Goal: Transaction & Acquisition: Purchase product/service

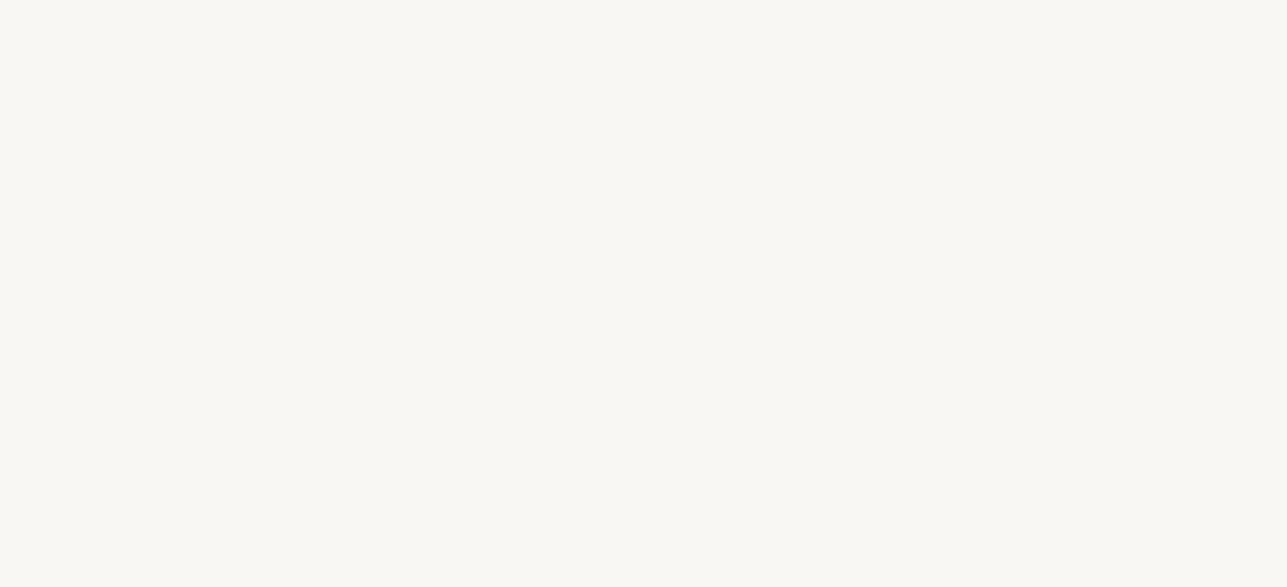
select select "DE"
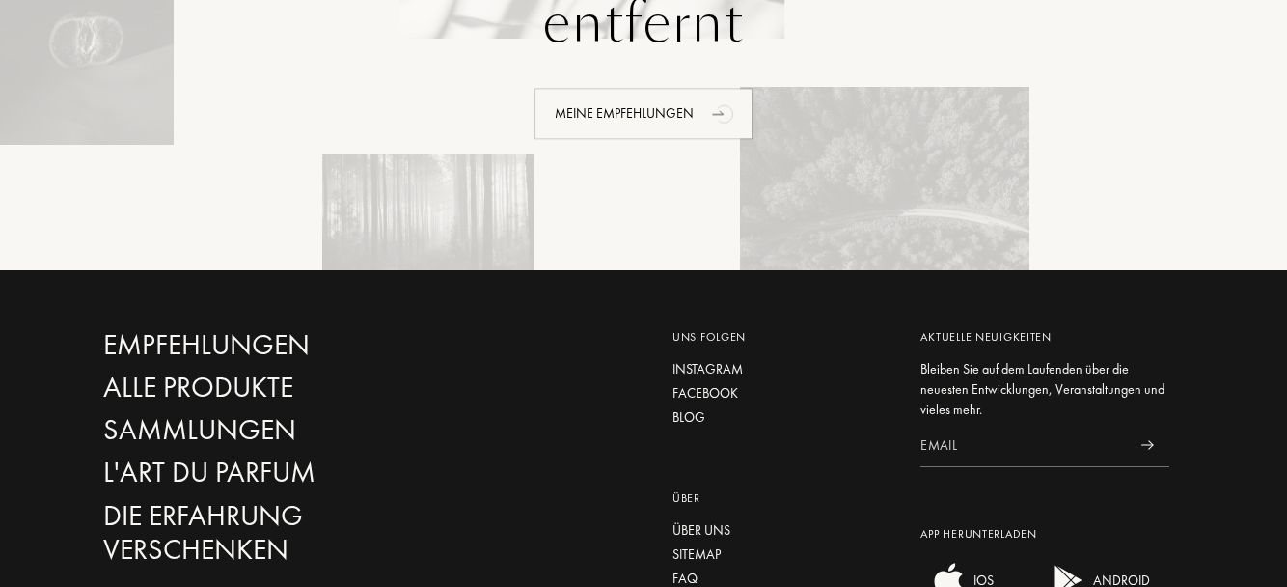
scroll to position [2967, 0]
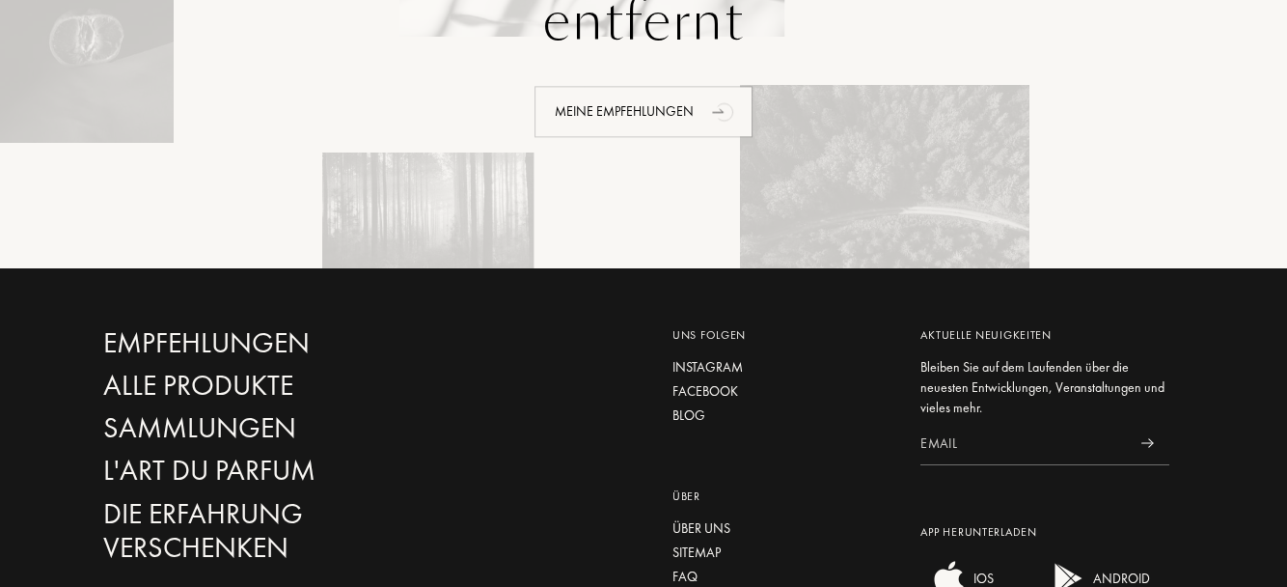
click at [694, 566] on div "FAQ" at bounding box center [782, 576] width 220 height 20
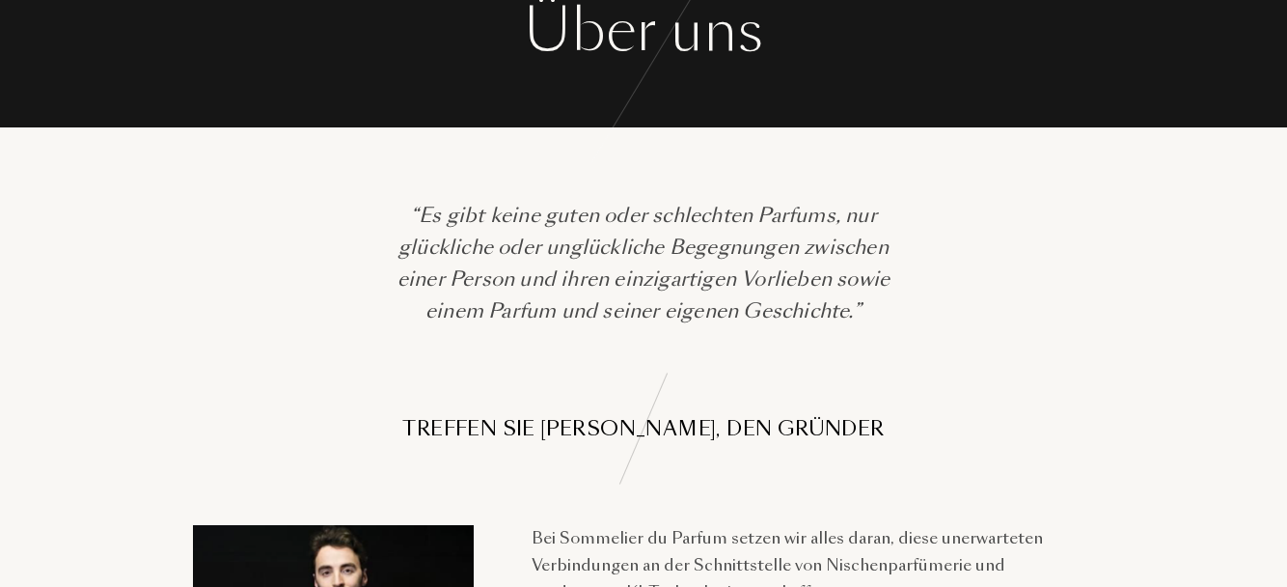
scroll to position [0, 0]
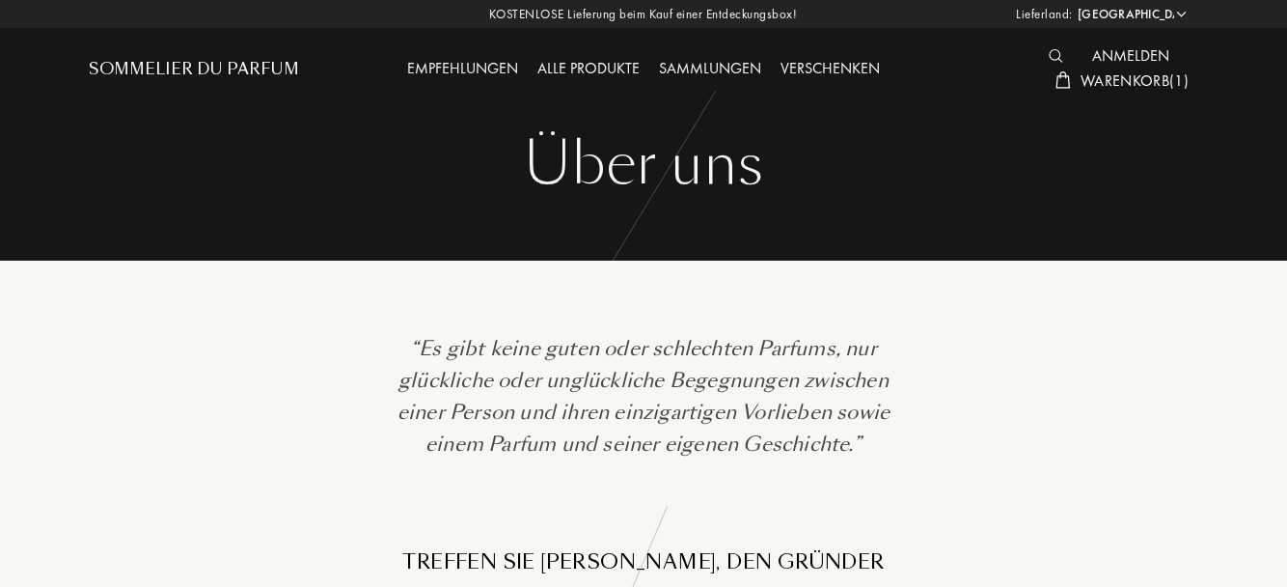
click at [610, 74] on div "Alle Produkte" at bounding box center [589, 69] width 122 height 25
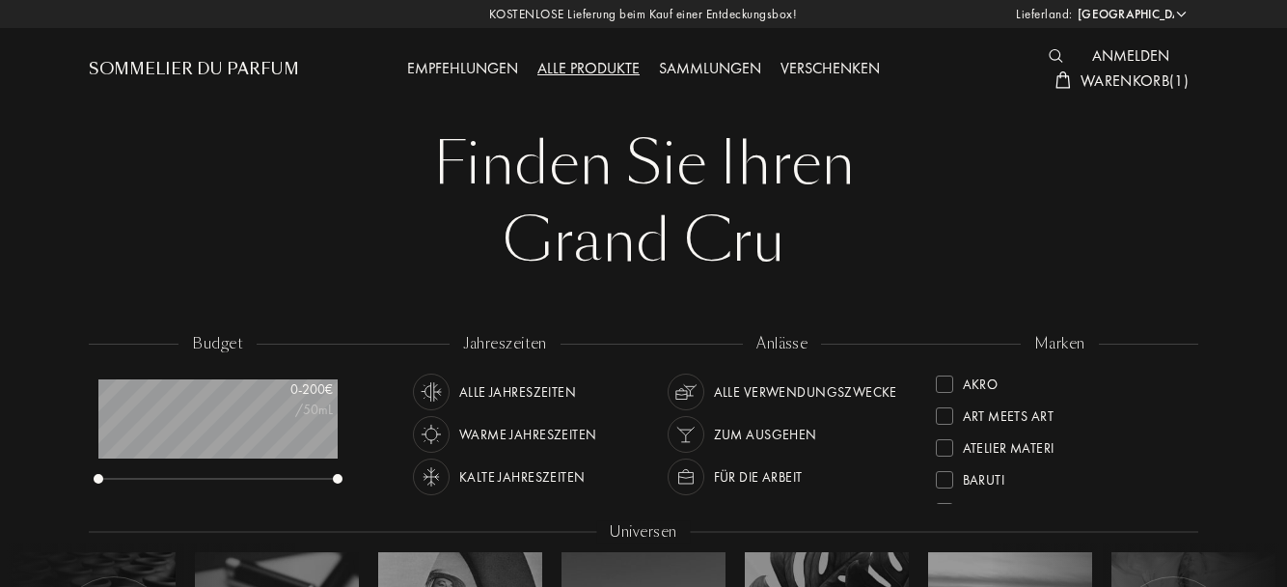
select select "DE"
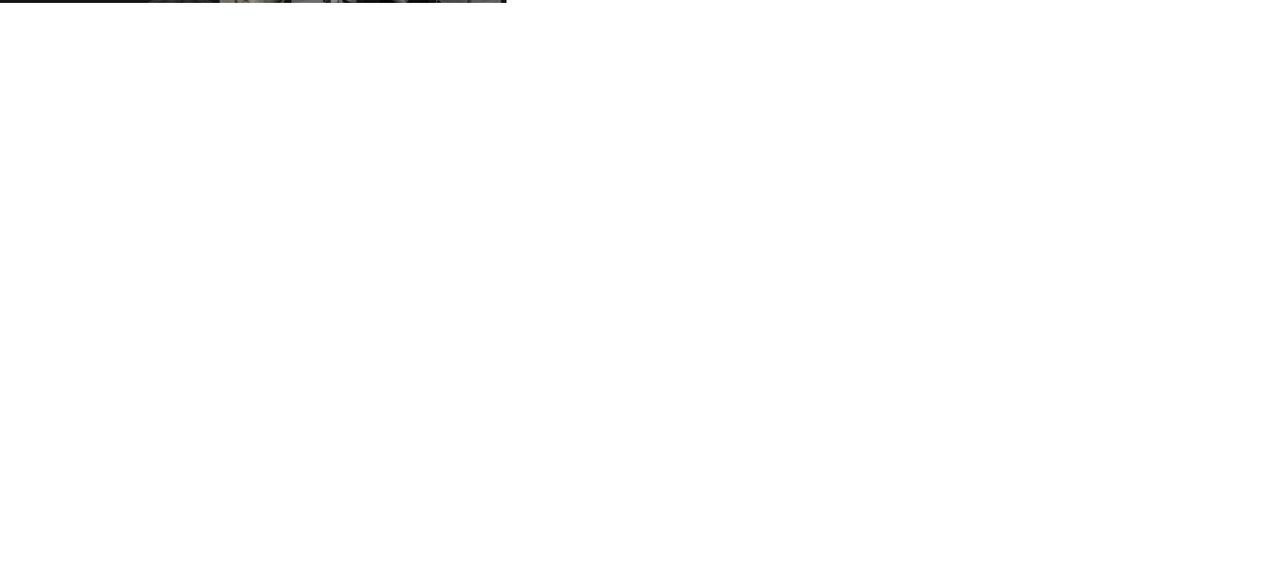
scroll to position [71, 0]
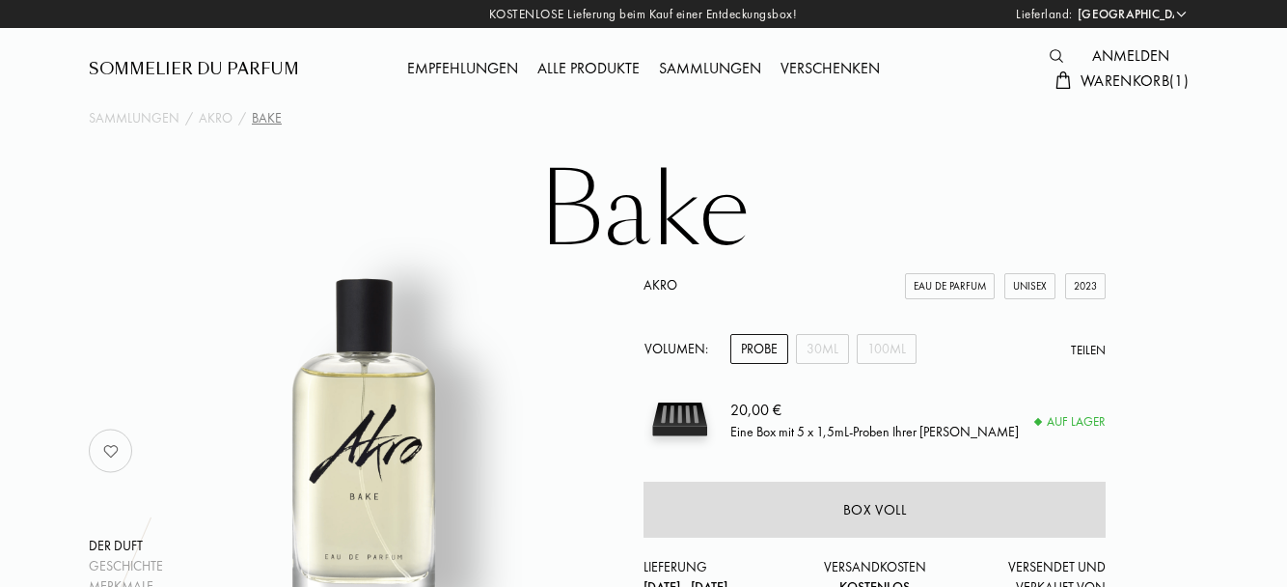
select select "DE"
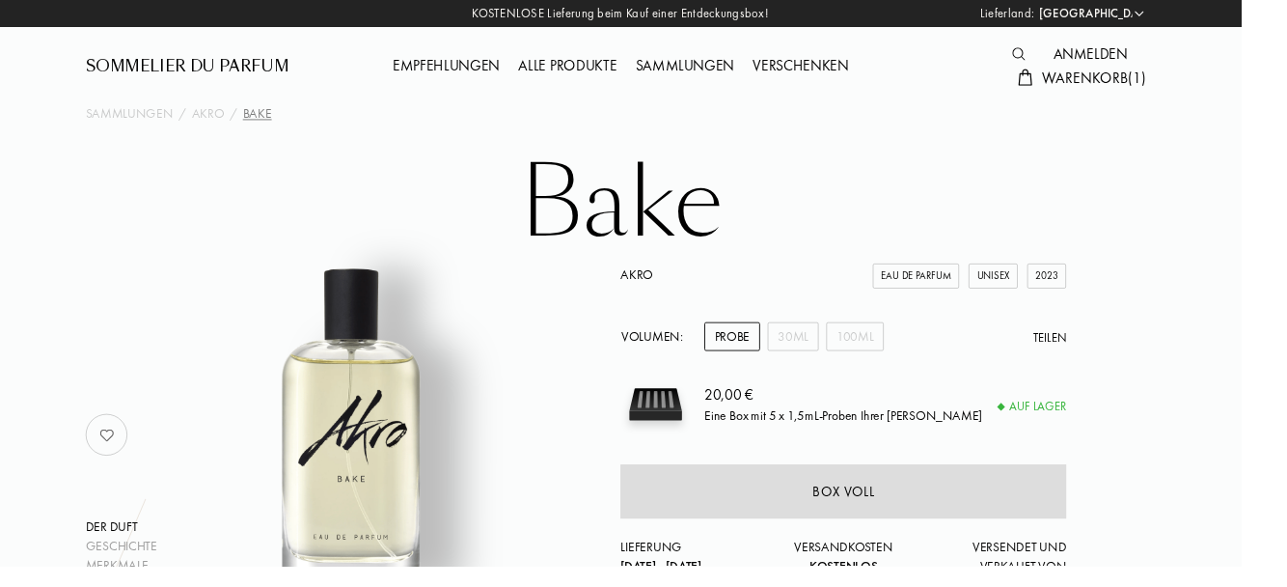
click at [889, 342] on div "100mL" at bounding box center [887, 349] width 60 height 30
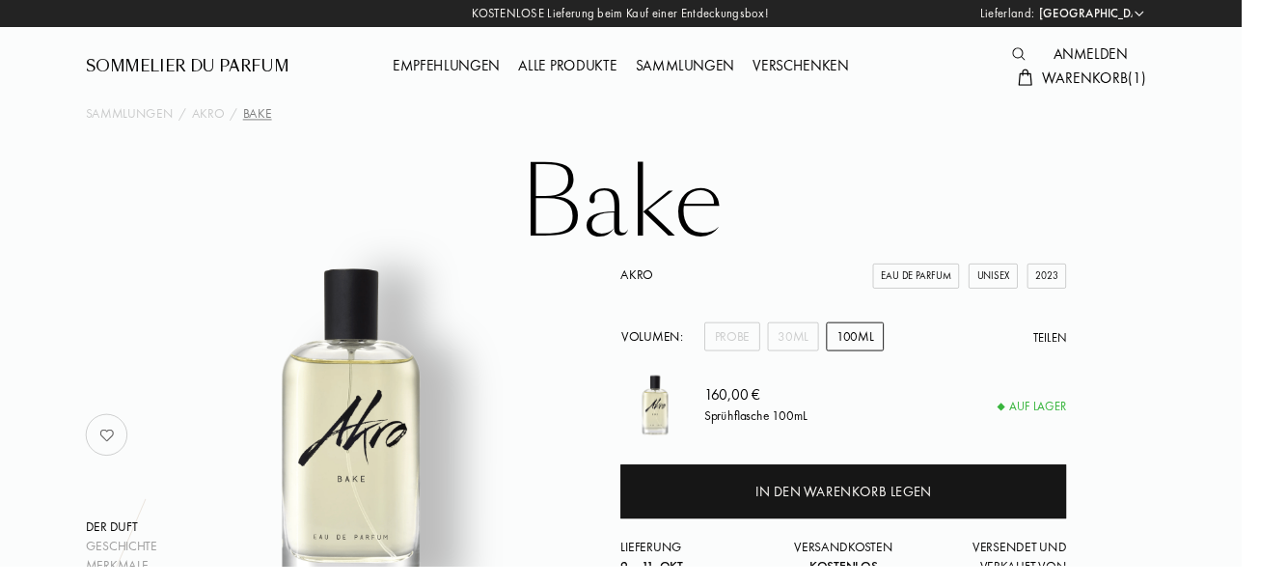
click at [758, 343] on div "Probe" at bounding box center [759, 349] width 58 height 30
